Goal: Task Accomplishment & Management: Manage account settings

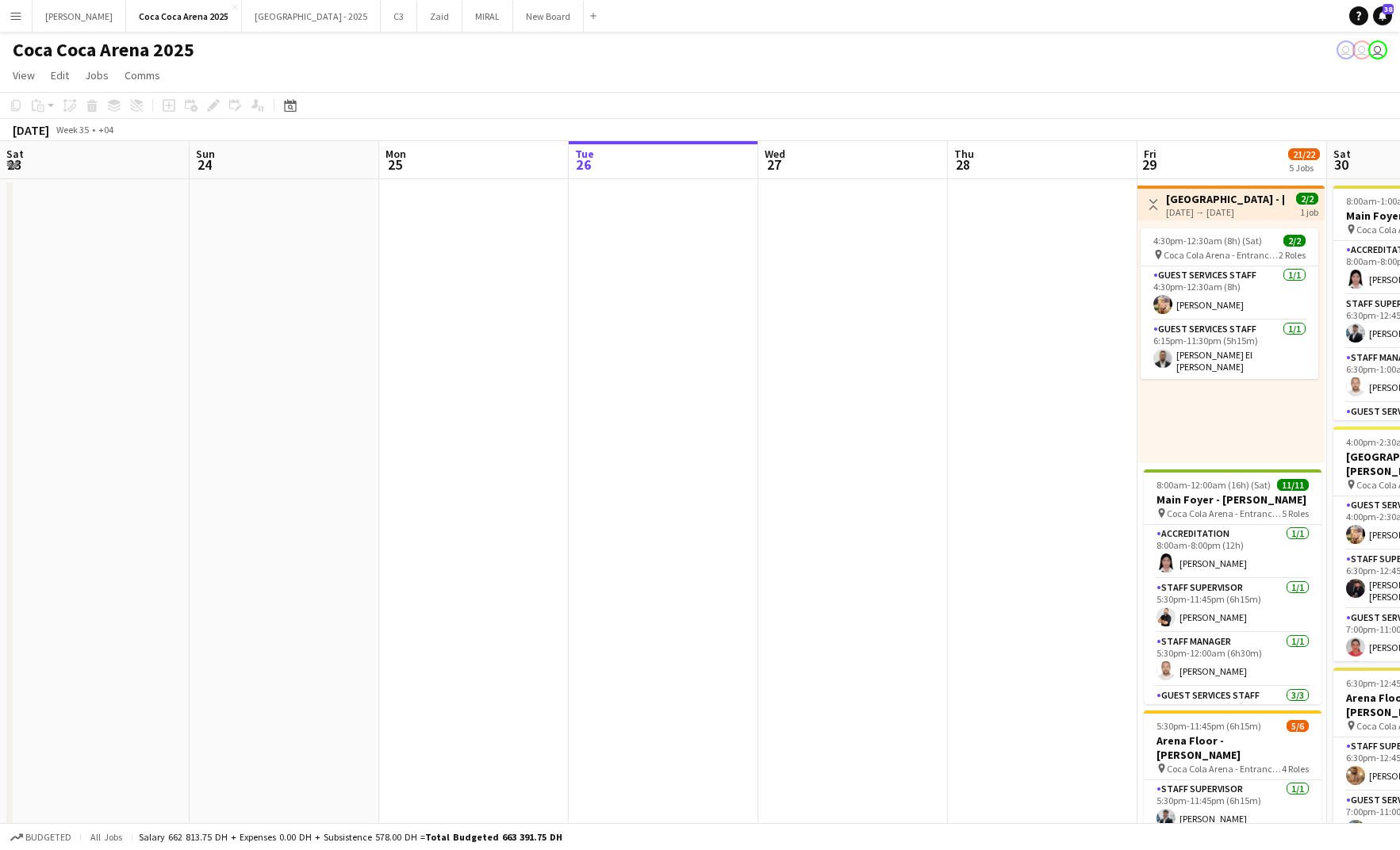
scroll to position [0, 379]
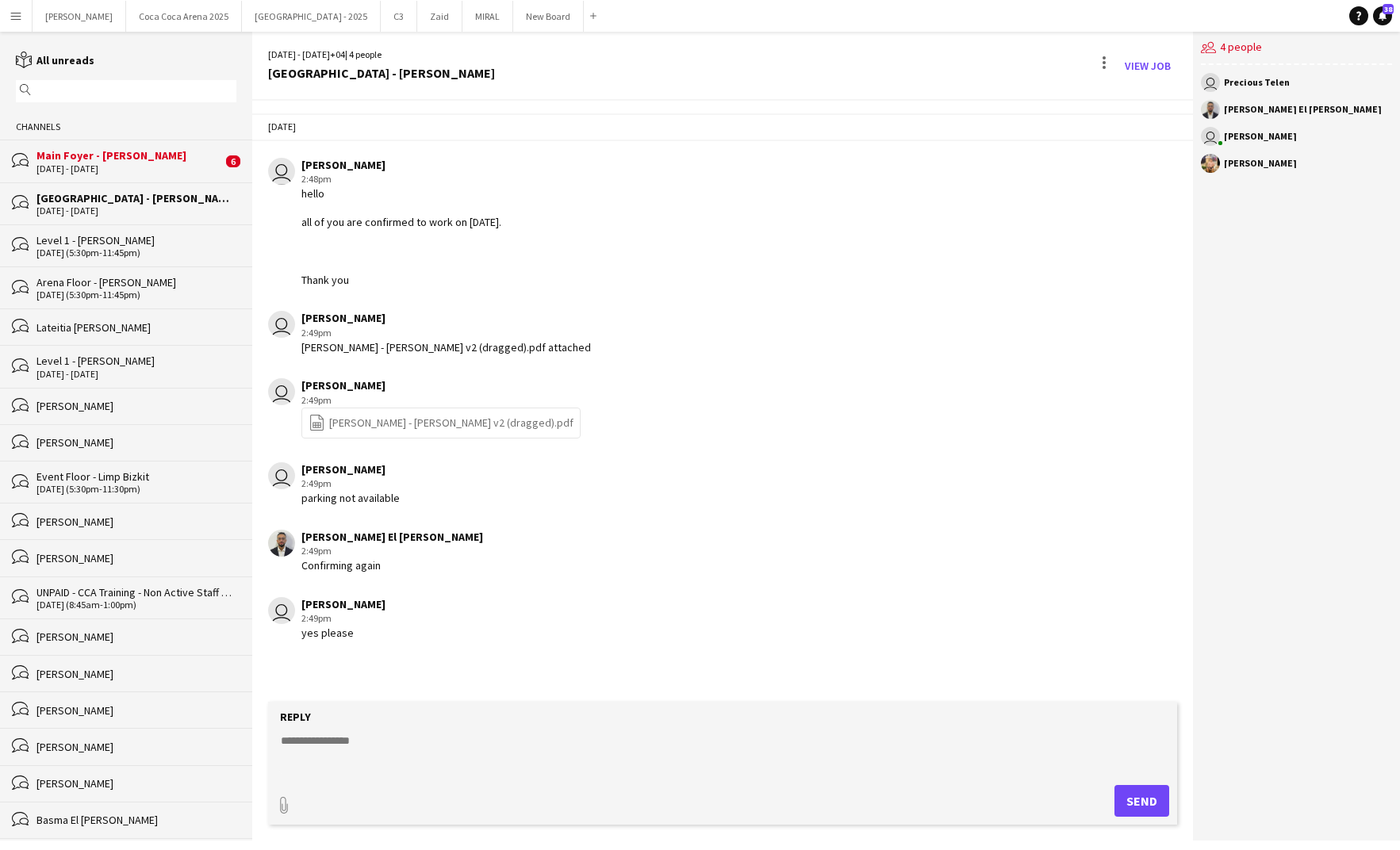
click at [72, 178] on div "bubbles Main Foyer - Macy Gray 29 - 30 Aug 2025 6" at bounding box center [126, 160] width 253 height 42
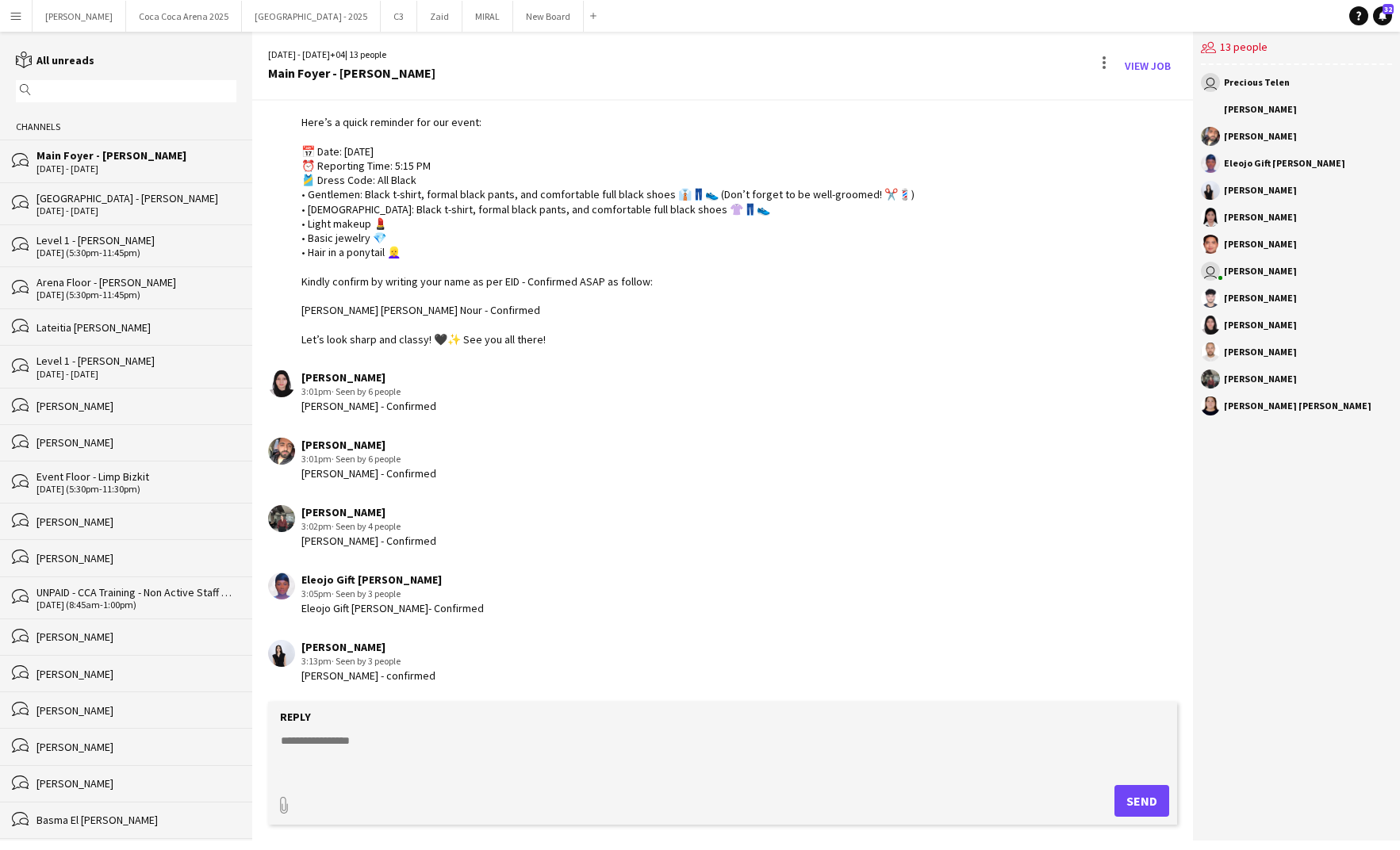
scroll to position [350, 0]
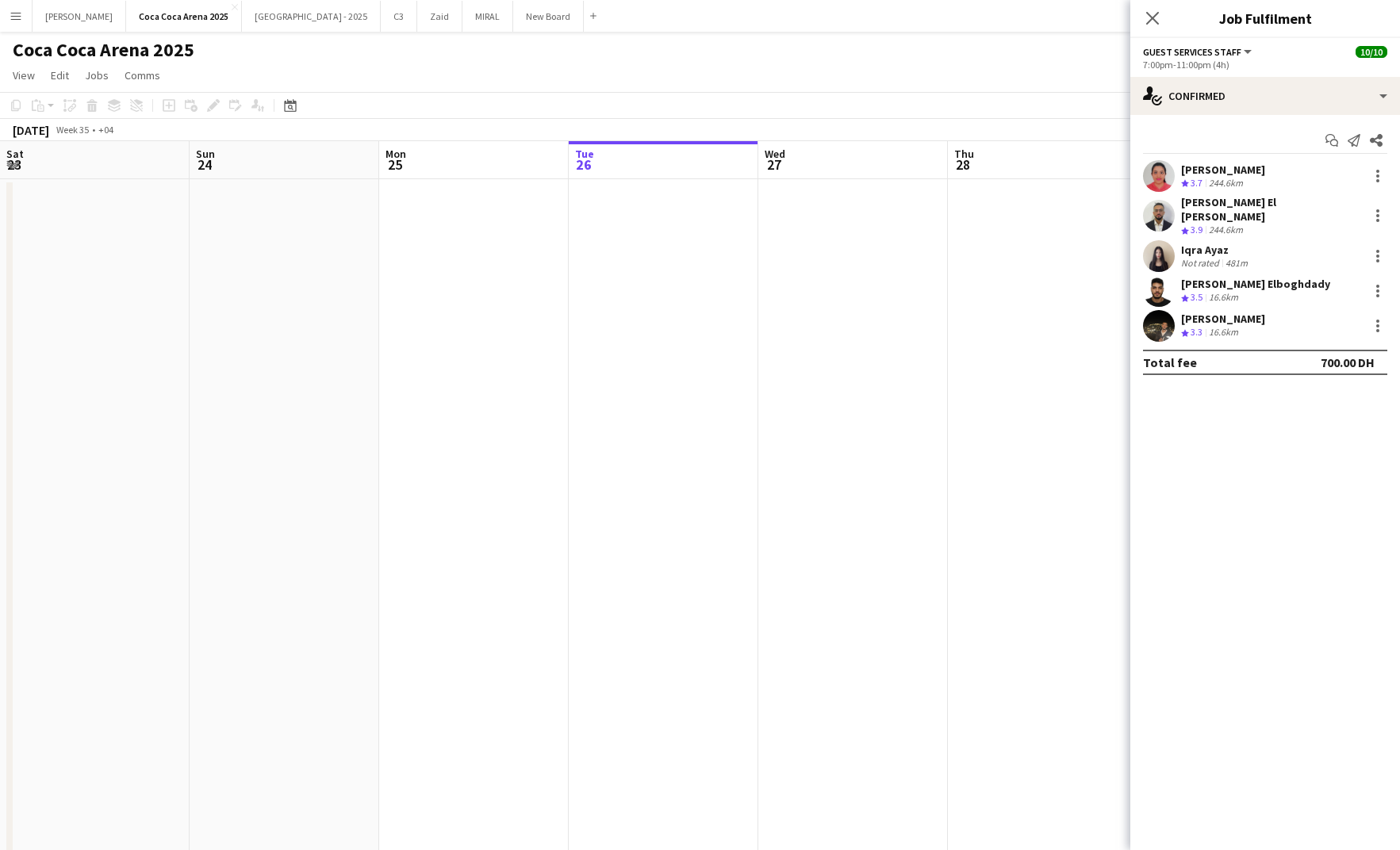
scroll to position [0, 379]
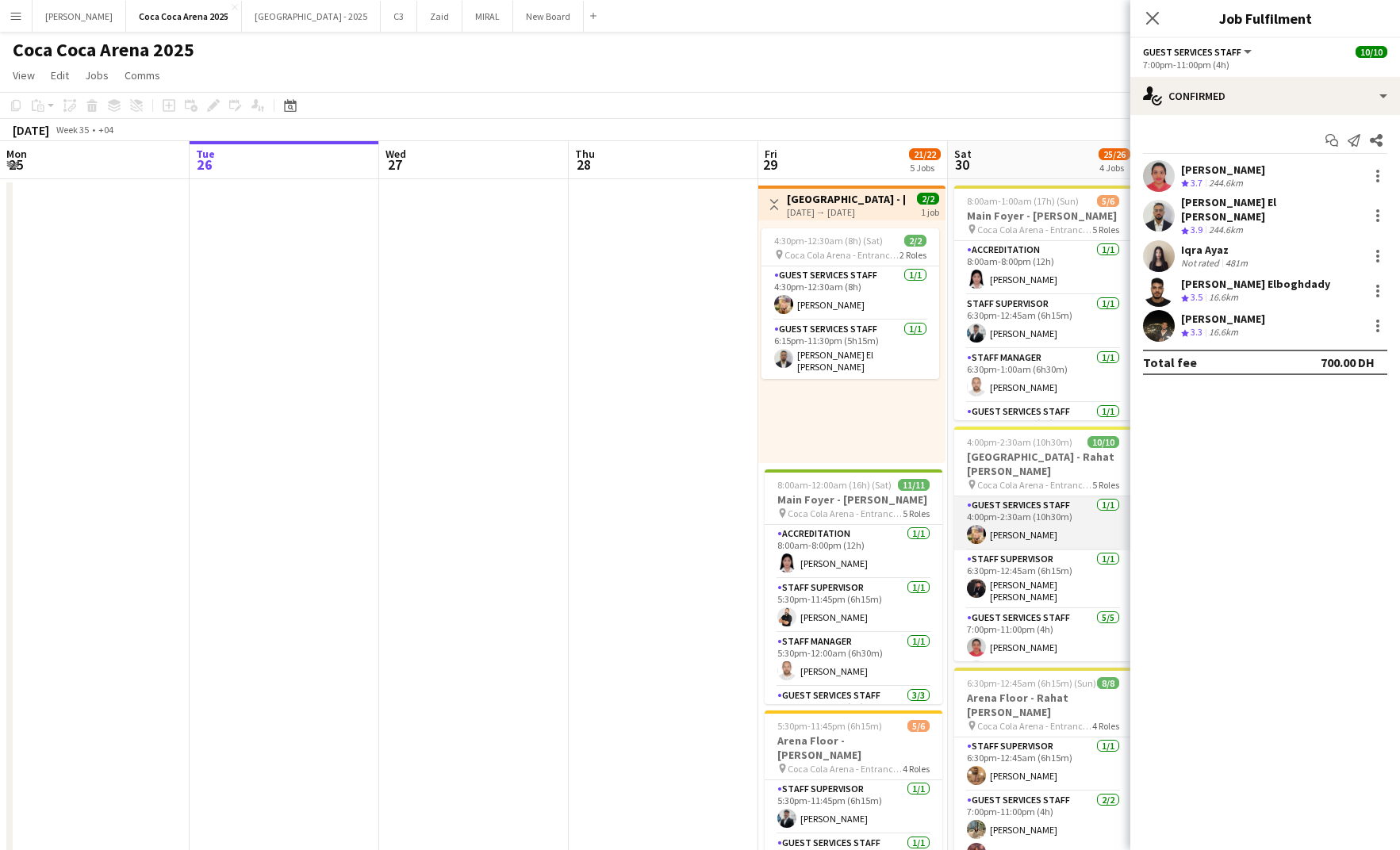
click at [1013, 513] on app-card-role "Guest Services Staff [DATE] 4:00pm-2:30am (10h30m) [PERSON_NAME]" at bounding box center [1043, 524] width 178 height 54
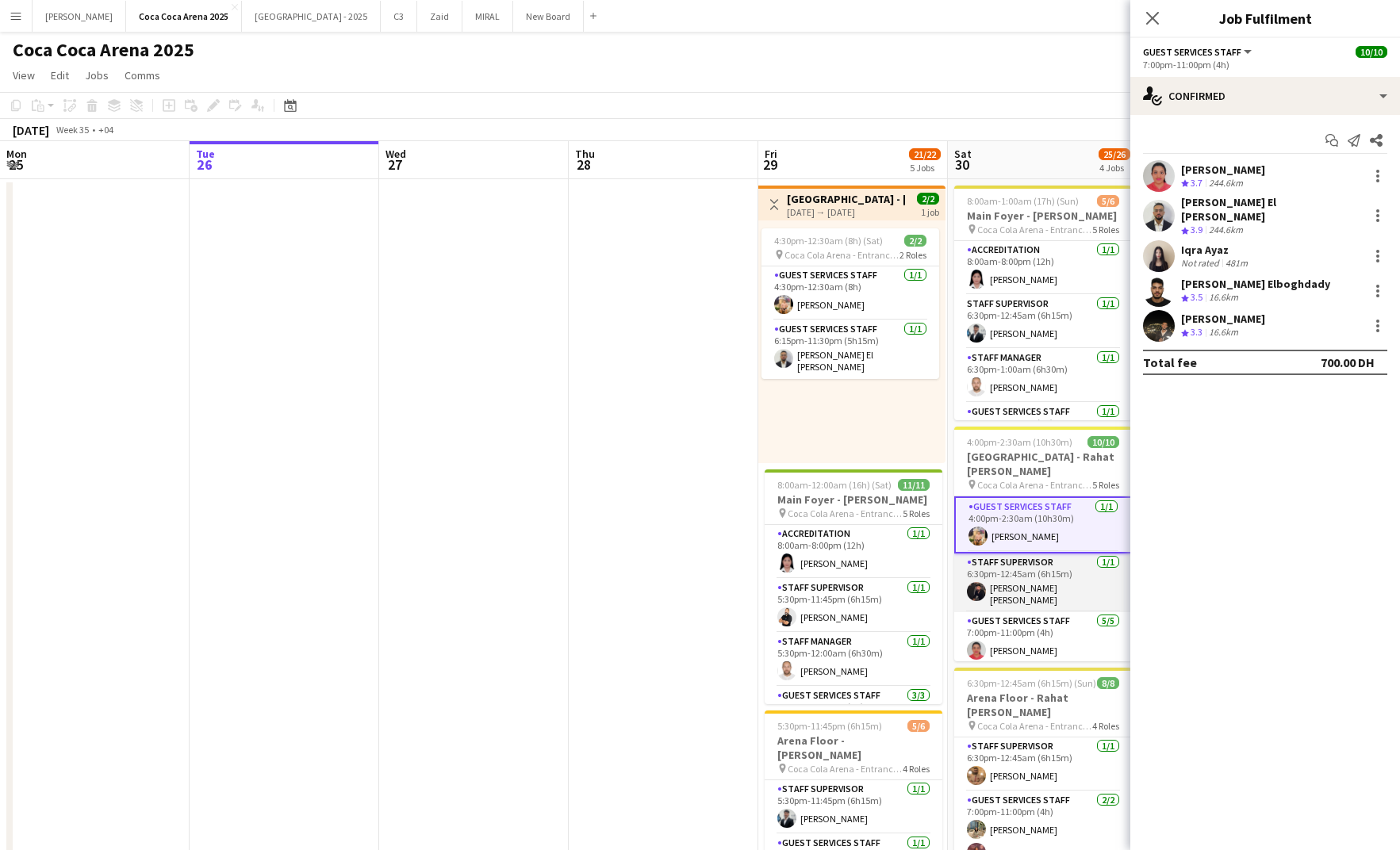
click at [1013, 598] on app-card-role "Staff Supervisor [DATE] 6:30pm-12:45am (6h15m) [PERSON_NAME] [PERSON_NAME]" at bounding box center [1043, 583] width 178 height 59
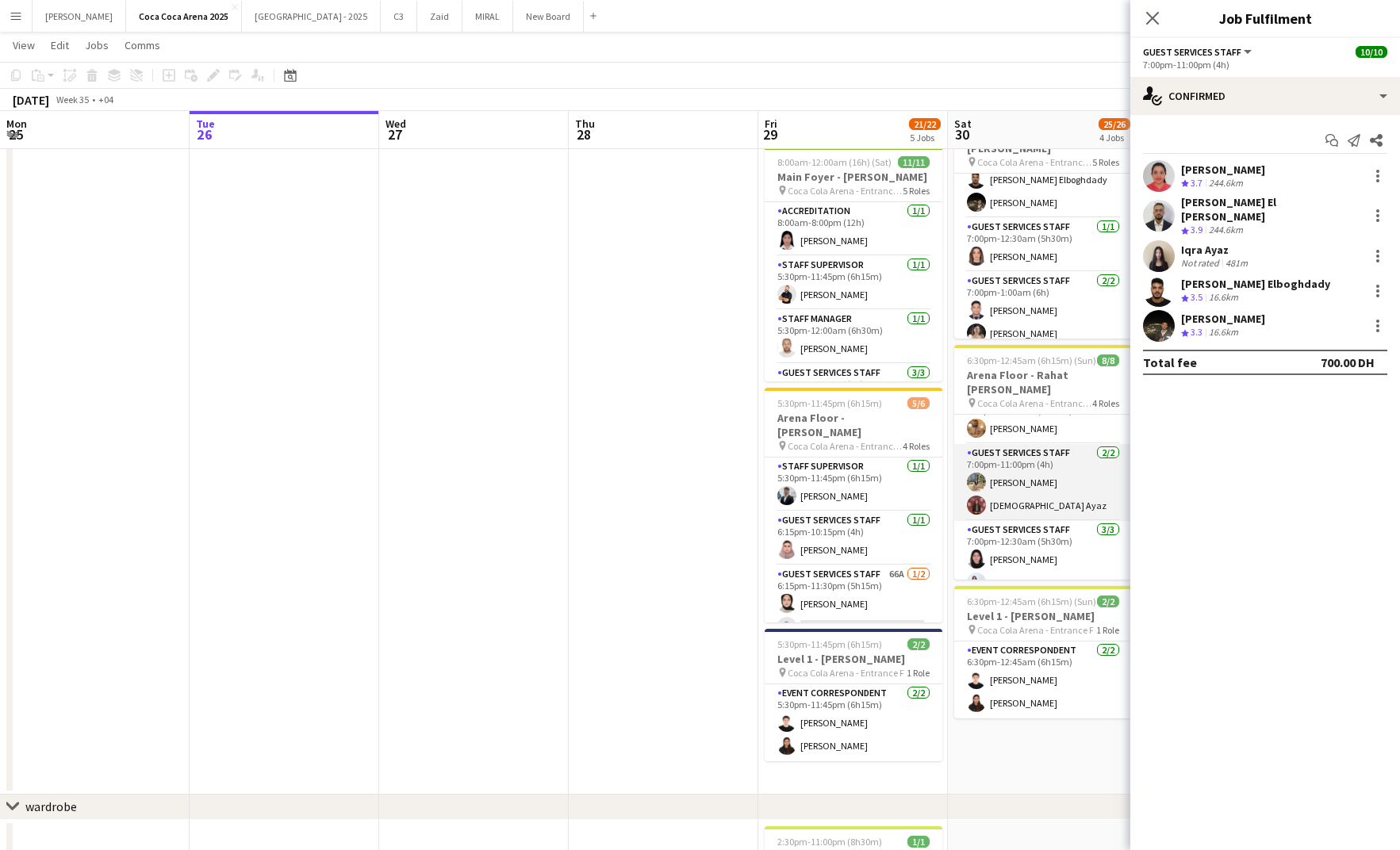
scroll to position [0, 0]
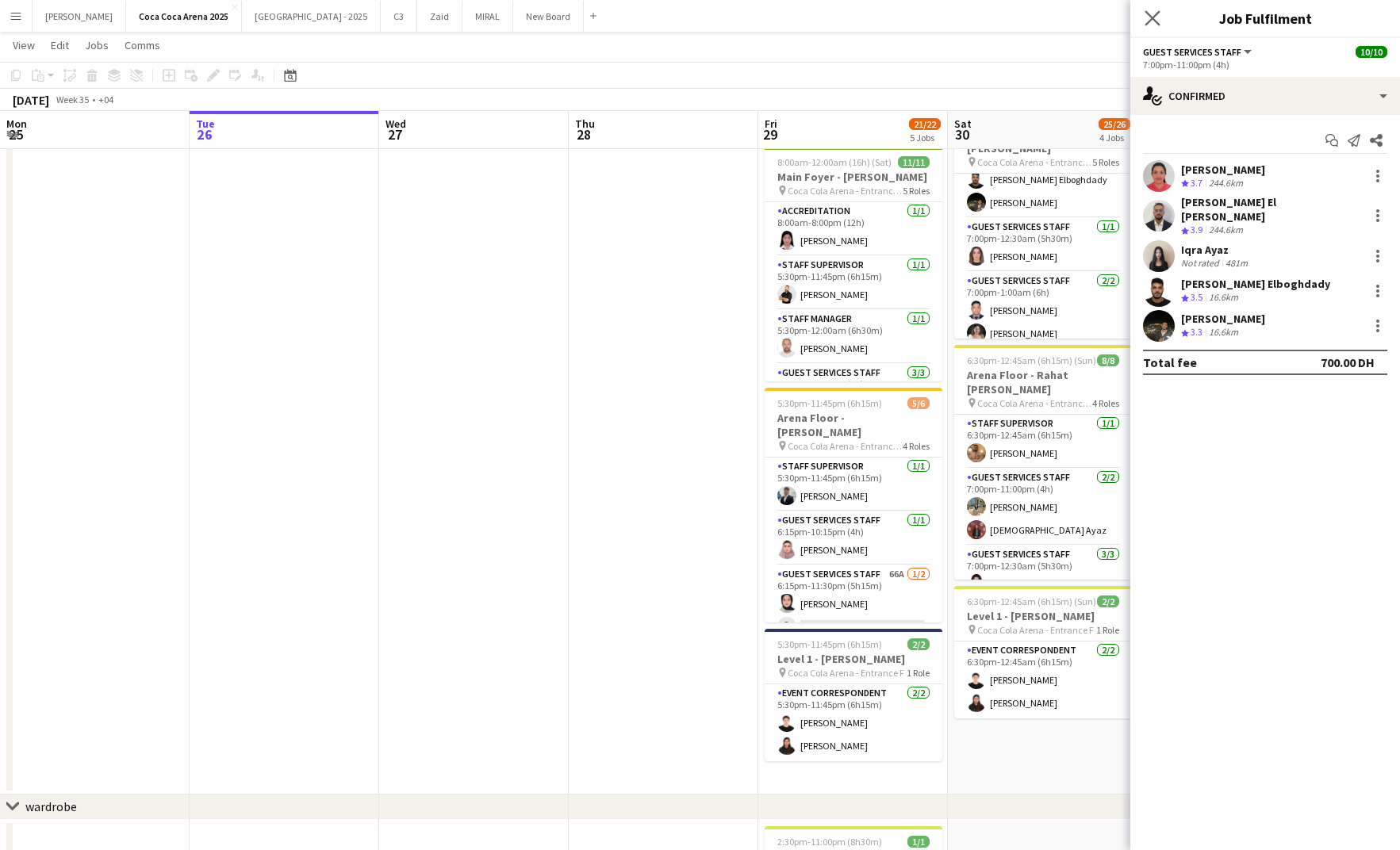
click at [1151, 25] on icon "Close pop-in" at bounding box center [1152, 18] width 15 height 15
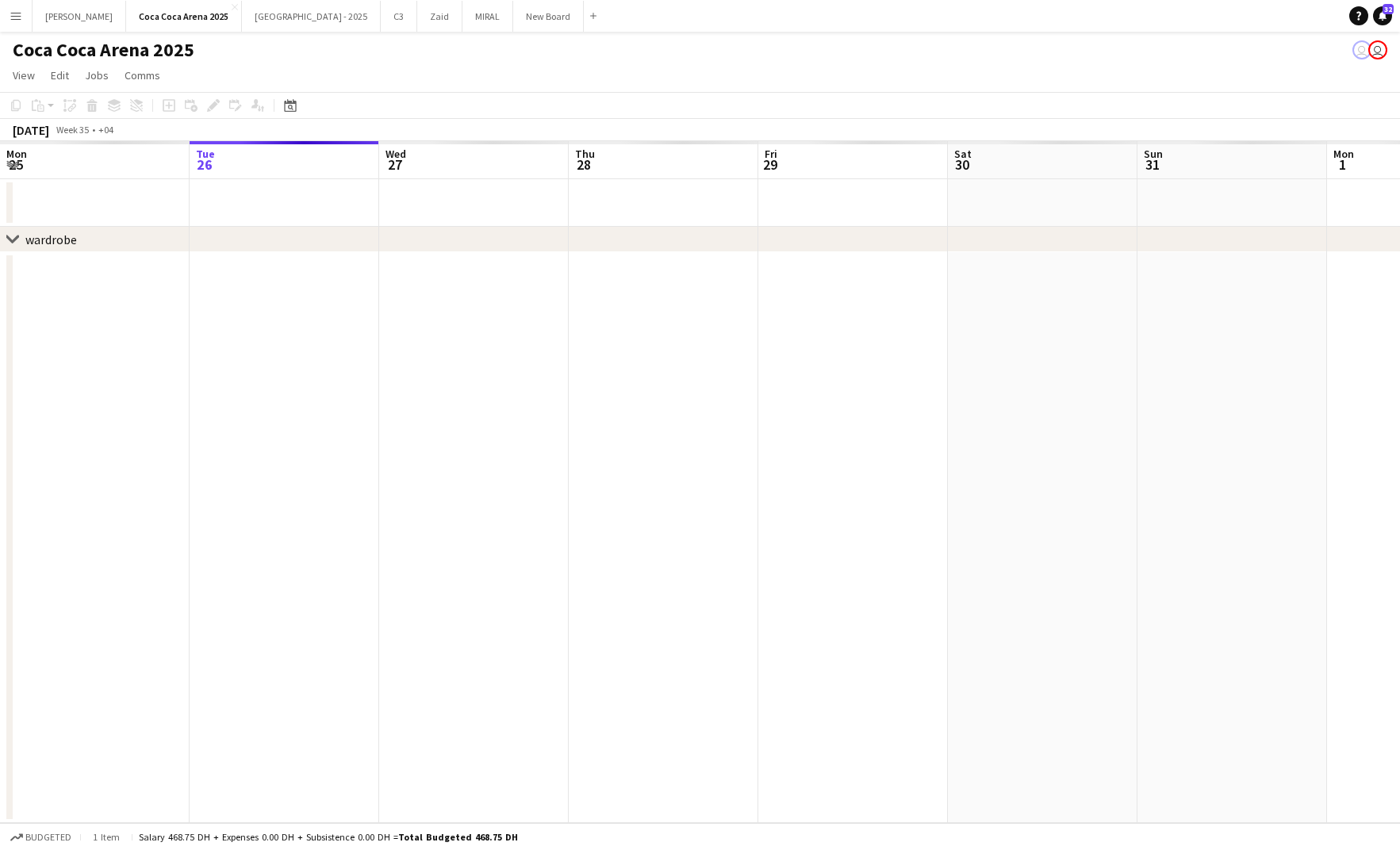
scroll to position [0, 379]
